Goal: Information Seeking & Learning: Find specific page/section

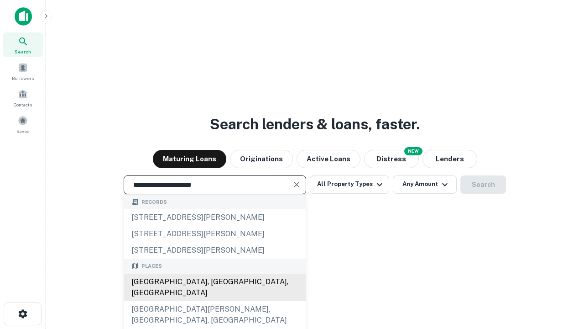
click at [215, 301] on div "[GEOGRAPHIC_DATA], [GEOGRAPHIC_DATA], [GEOGRAPHIC_DATA]" at bounding box center [215, 286] width 182 height 27
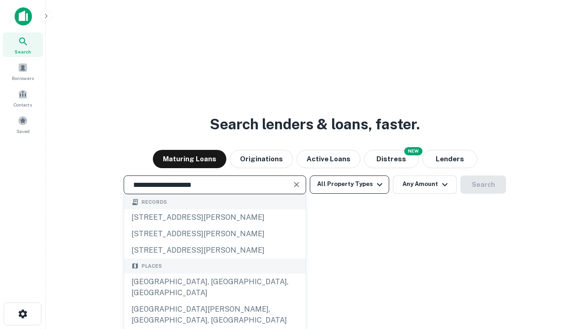
type input "**********"
click at [350, 184] on button "All Property Types" at bounding box center [349, 184] width 79 height 18
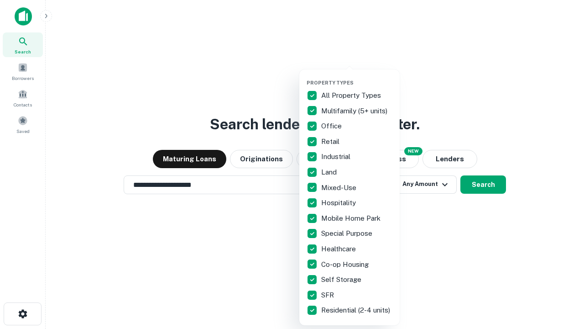
click at [357, 77] on button "button" at bounding box center [357, 77] width 100 height 0
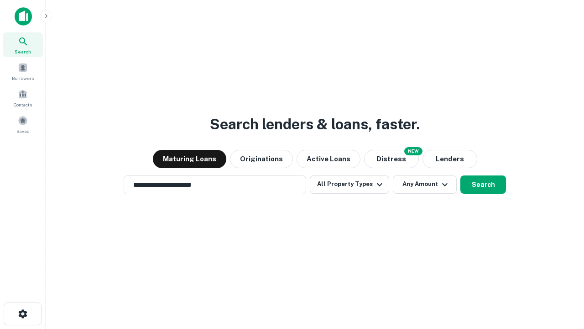
scroll to position [5, 110]
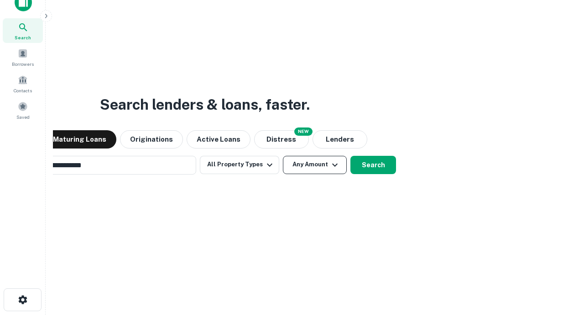
click at [283, 156] on button "Any Amount" at bounding box center [315, 165] width 64 height 18
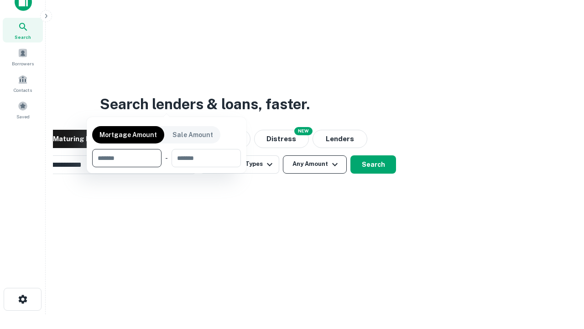
scroll to position [66, 258]
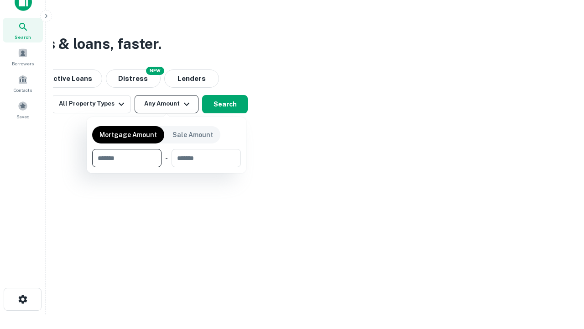
type input "*******"
click at [167, 167] on button "button" at bounding box center [166, 167] width 149 height 0
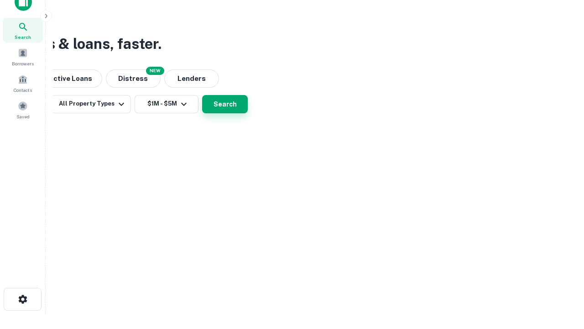
click at [248, 113] on button "Search" at bounding box center [225, 104] width 46 height 18
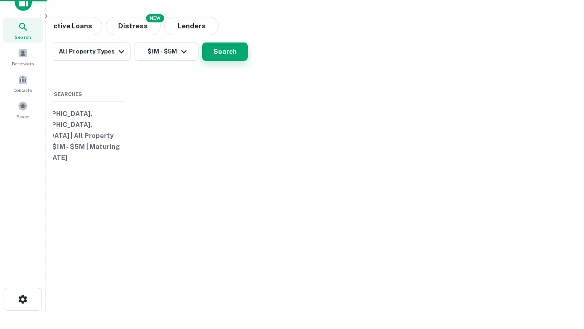
scroll to position [14, 0]
